Goal: Task Accomplishment & Management: Manage account settings

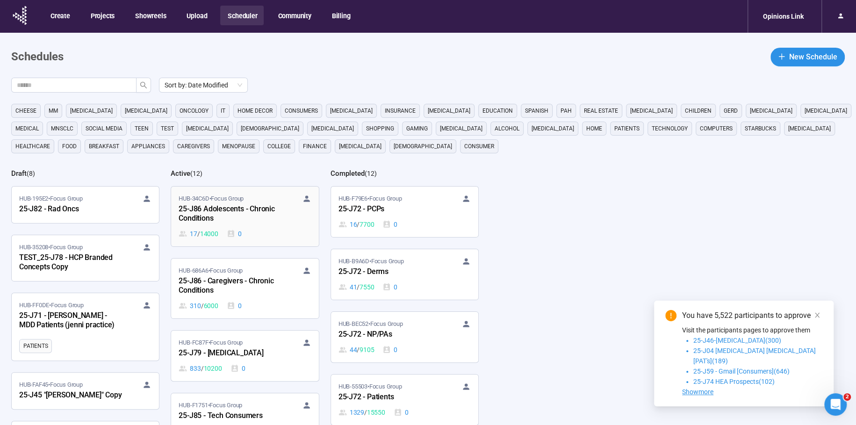
click at [231, 225] on div "HUB-34C6D • Focus Group 25-J86 Adolescents - Chronic Conditions 17 / 14000 0" at bounding box center [244, 216] width 132 height 45
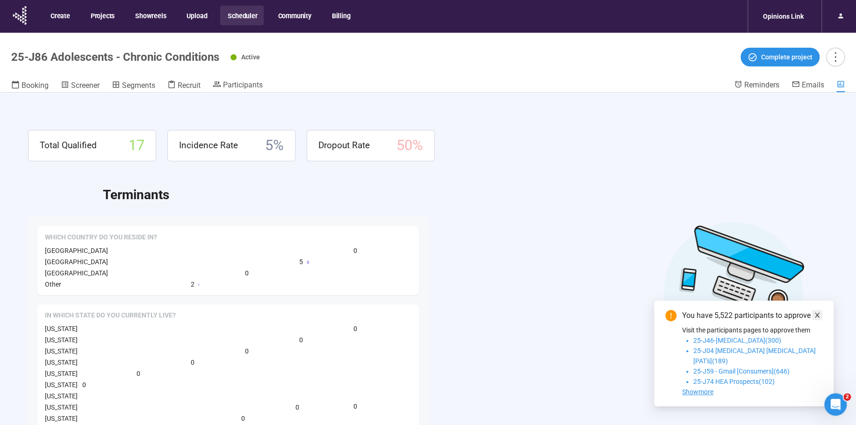
click at [815, 318] on icon "close" at bounding box center [816, 315] width 7 height 7
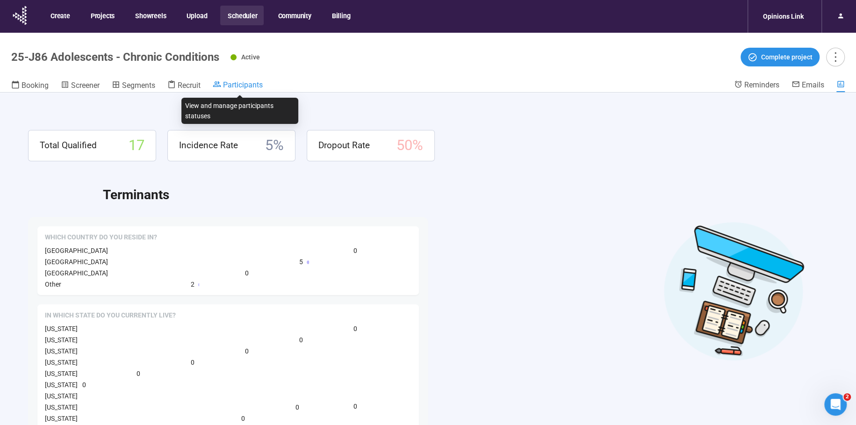
click at [252, 84] on span "Participants" at bounding box center [243, 84] width 40 height 9
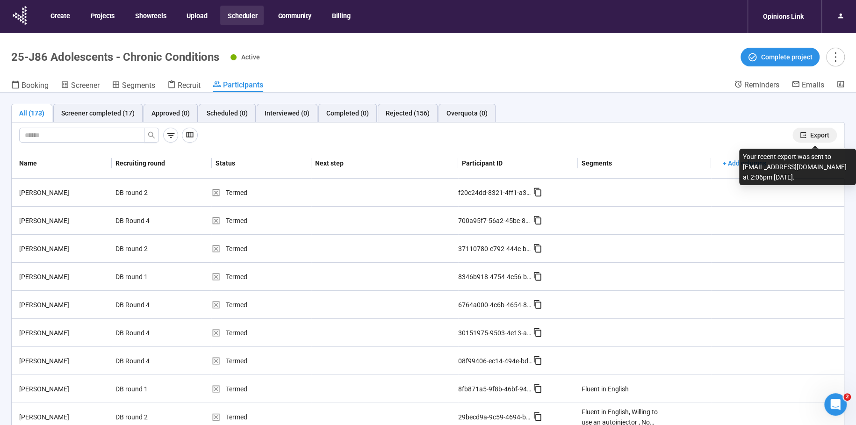
click at [808, 134] on button "Export" at bounding box center [814, 135] width 44 height 15
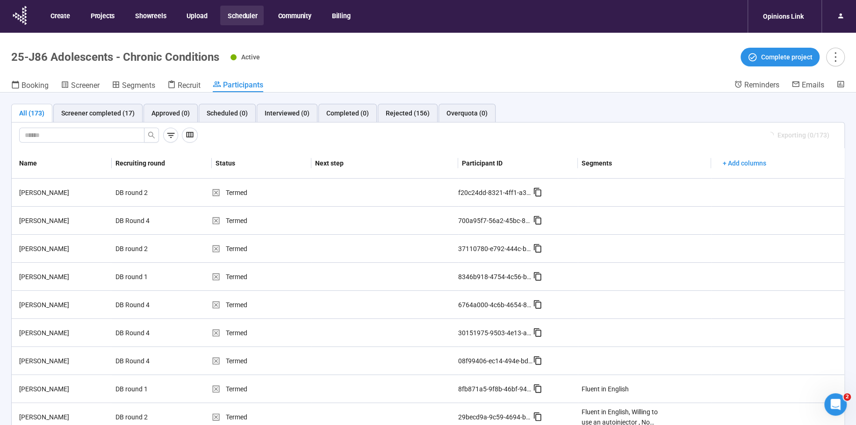
click at [243, 17] on button "Scheduler" at bounding box center [241, 16] width 43 height 20
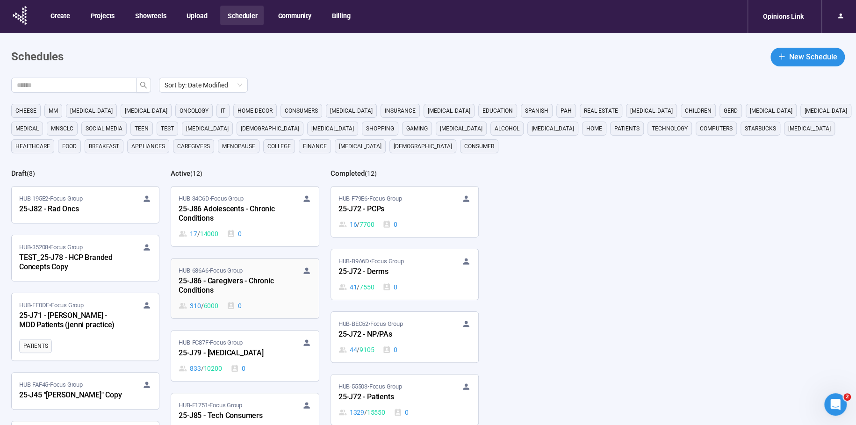
click at [249, 268] on div "HUB-686A6 • Focus Group" at bounding box center [244, 270] width 132 height 9
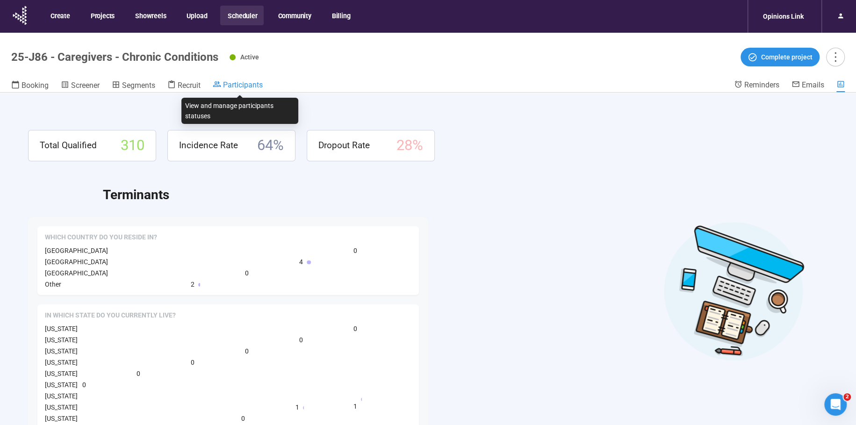
click at [239, 83] on span "Participants" at bounding box center [243, 84] width 40 height 9
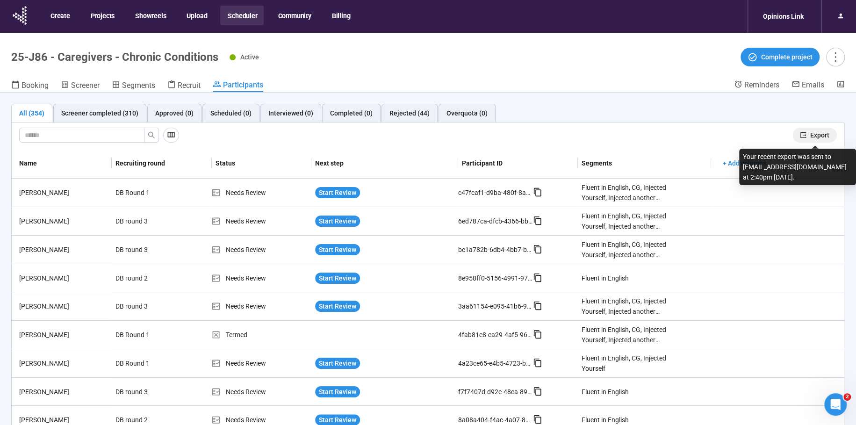
click at [812, 130] on span "Export" at bounding box center [819, 135] width 19 height 10
